Goal: Transaction & Acquisition: Purchase product/service

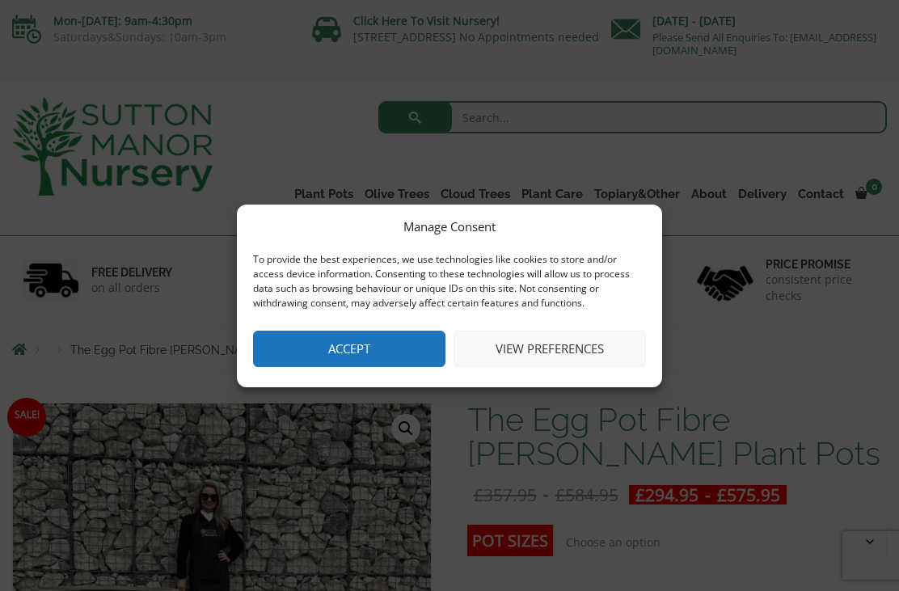
click at [333, 353] on button "Accept" at bounding box center [349, 349] width 192 height 36
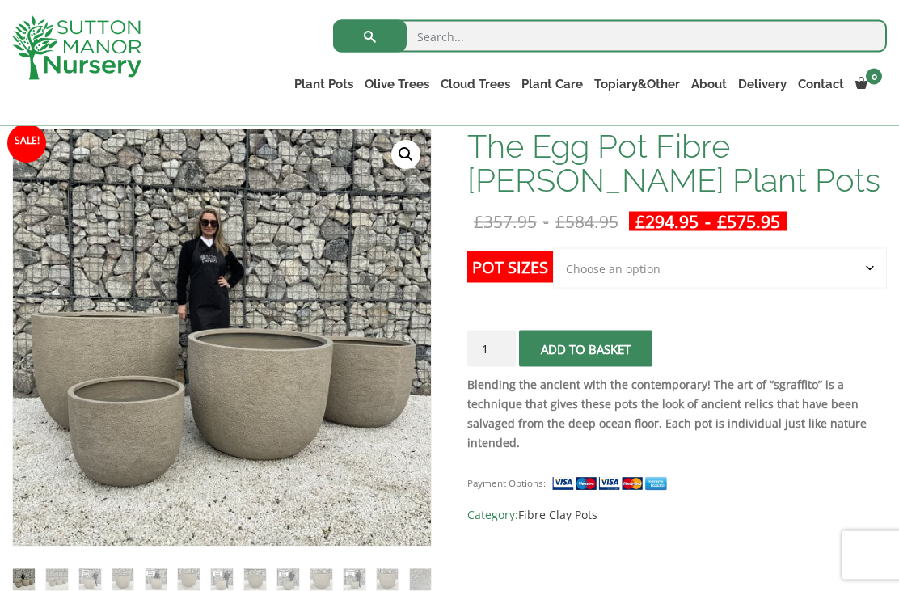
scroll to position [245, 0]
click at [0, 0] on link "Fibre Clay Pots" at bounding box center [0, 0] width 0 height 0
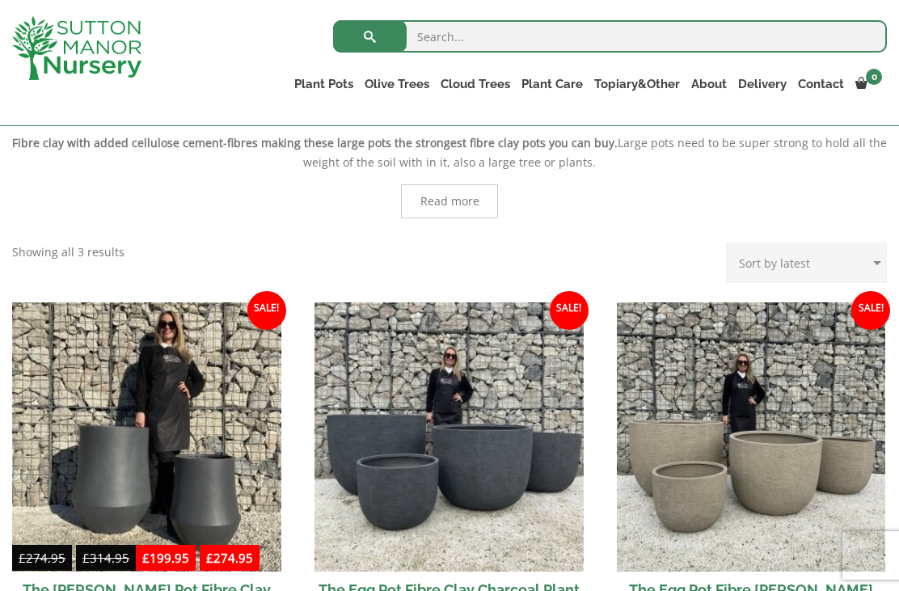
scroll to position [344, 0]
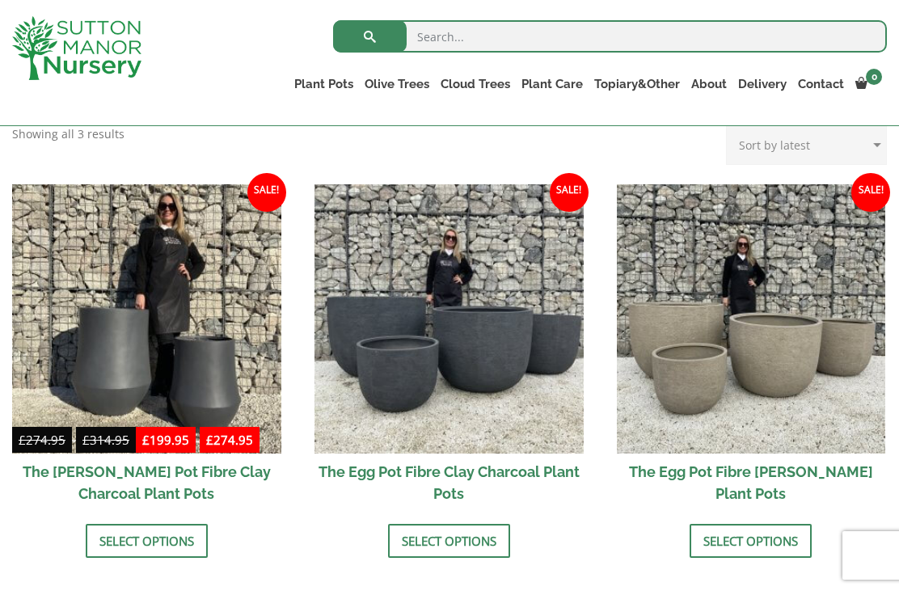
click at [405, 380] on img at bounding box center [449, 318] width 269 height 269
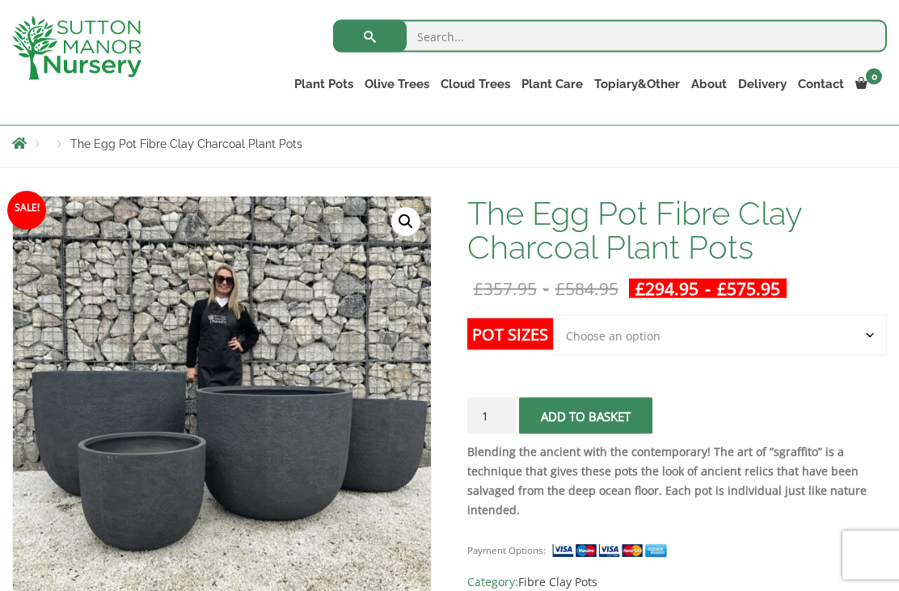
scroll to position [207, 0]
click at [588, 336] on select "Choose an option Click here to buy the 5th To Largest Pot In The Picture Click …" at bounding box center [720, 335] width 334 height 40
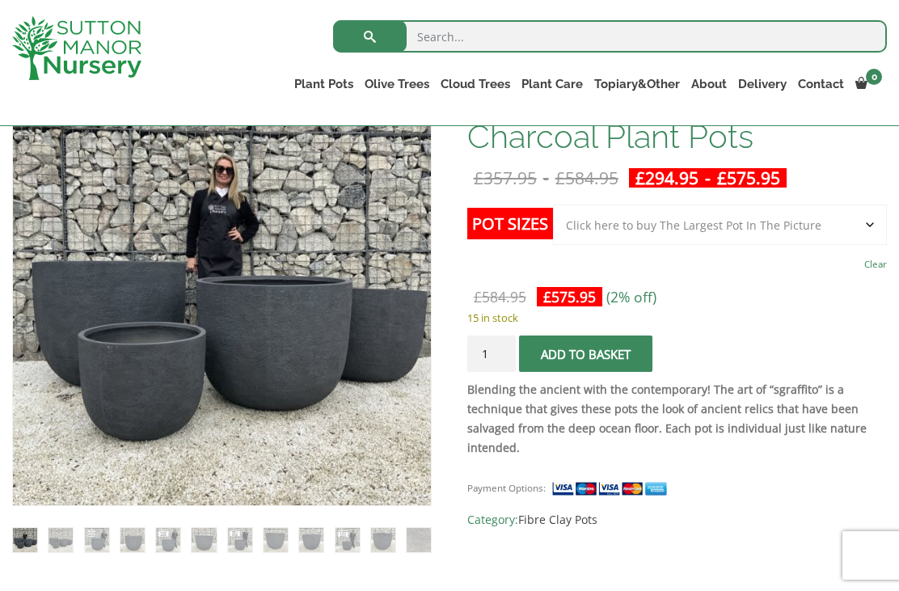
scroll to position [287, 0]
click at [763, 235] on select "Choose an option Click here to buy the 5th To Largest Pot In The Picture Click …" at bounding box center [720, 225] width 334 height 40
select select "Click here to buy the 2nd To Largest Pot In The Picture"
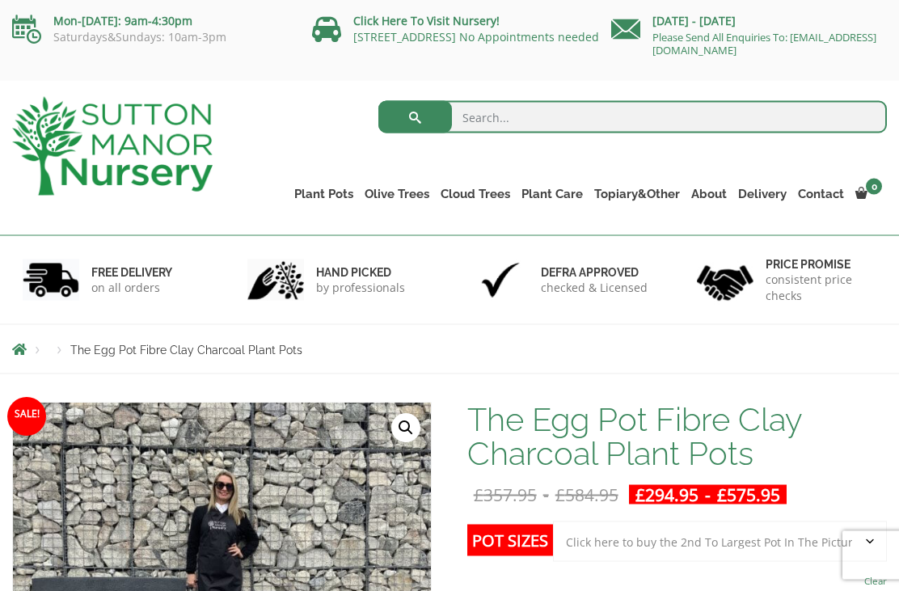
scroll to position [0, 0]
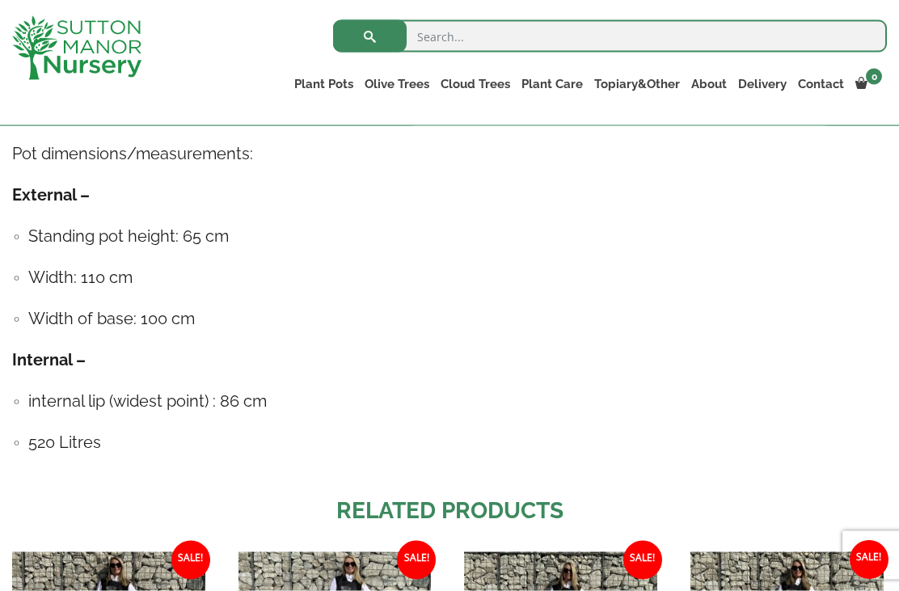
scroll to position [955, 0]
